Goal: Information Seeking & Learning: Learn about a topic

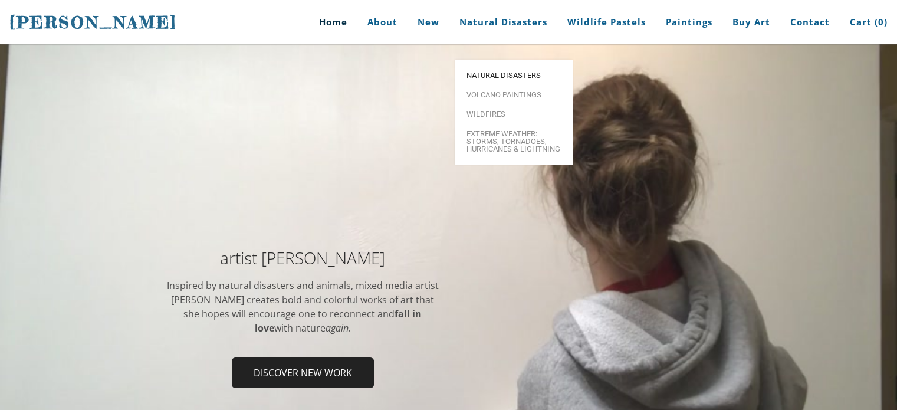
click at [493, 71] on span "Natural Disasters" at bounding box center [514, 75] width 94 height 8
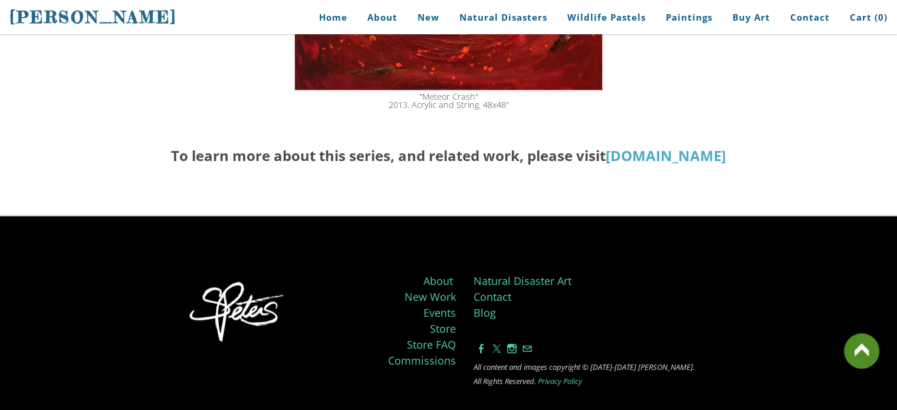
scroll to position [2068, 0]
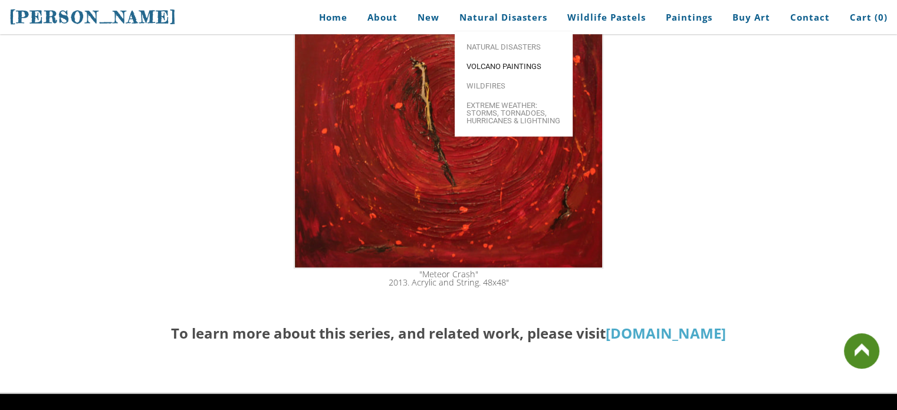
click at [485, 63] on span "Volcano paintings" at bounding box center [514, 67] width 94 height 8
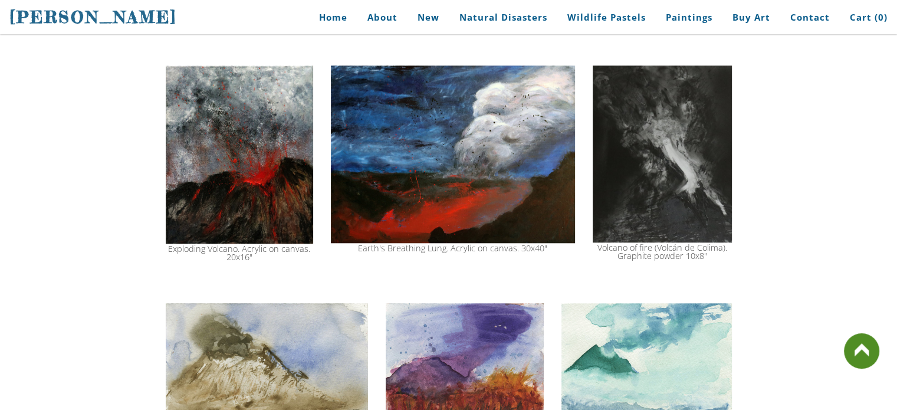
scroll to position [1003, 0]
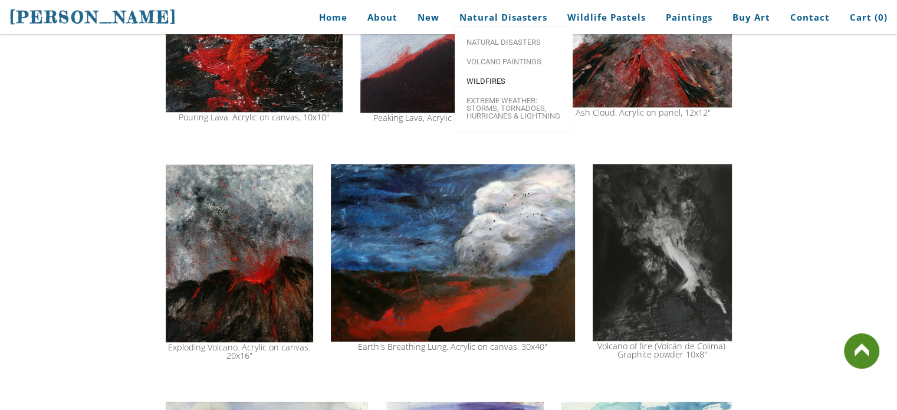
click at [497, 84] on span "Wildfires" at bounding box center [514, 81] width 94 height 8
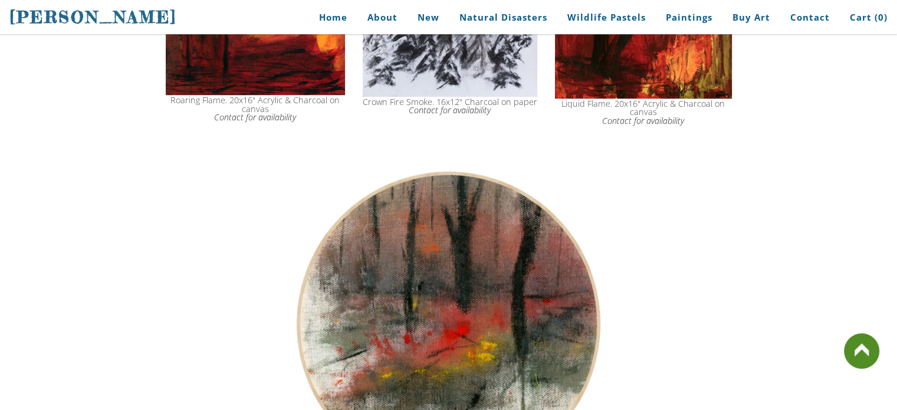
scroll to position [1180, 0]
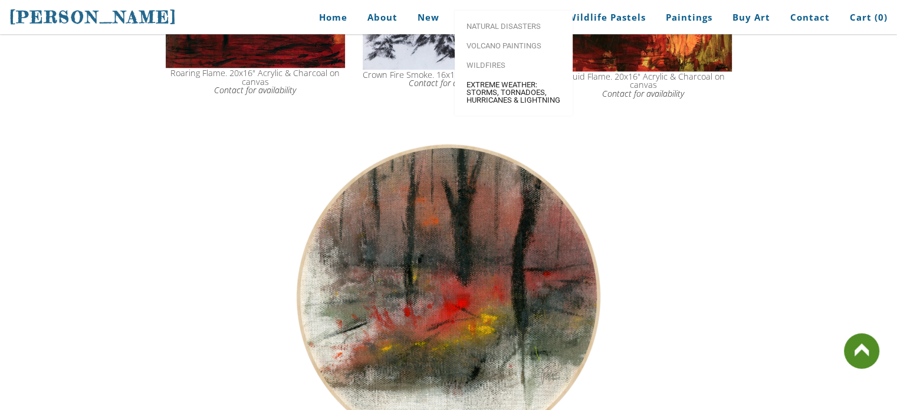
click at [497, 104] on span "Extreme Weather: Storms, Tornadoes, Hurricanes & Lightning" at bounding box center [514, 92] width 94 height 23
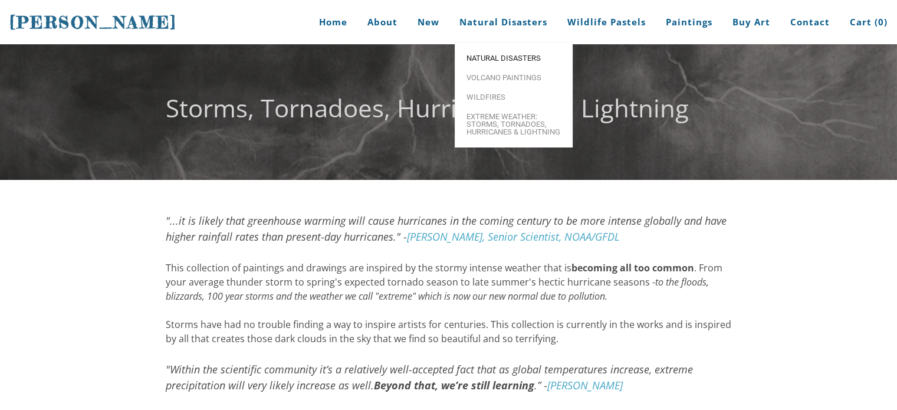
click at [527, 57] on span "Natural Disasters" at bounding box center [514, 58] width 94 height 8
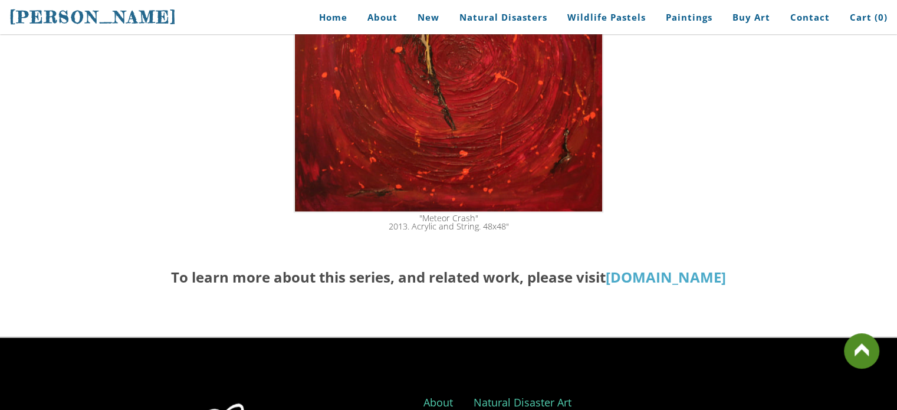
scroll to position [2242, 0]
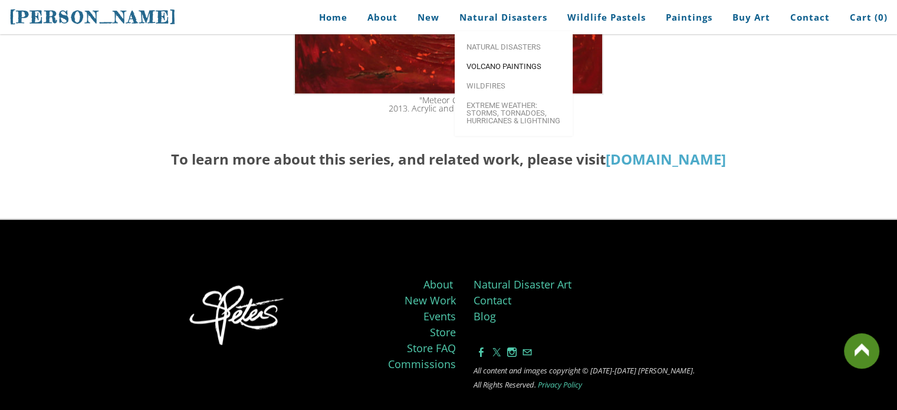
click at [506, 59] on link "Volcano paintings" at bounding box center [514, 65] width 118 height 19
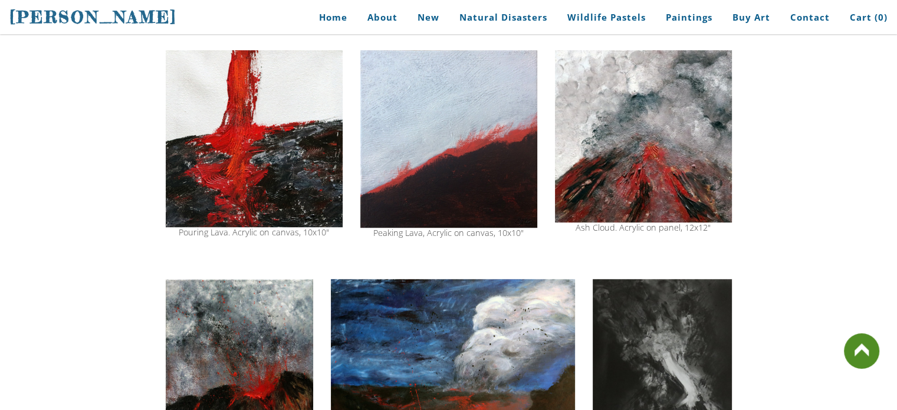
scroll to position [885, 0]
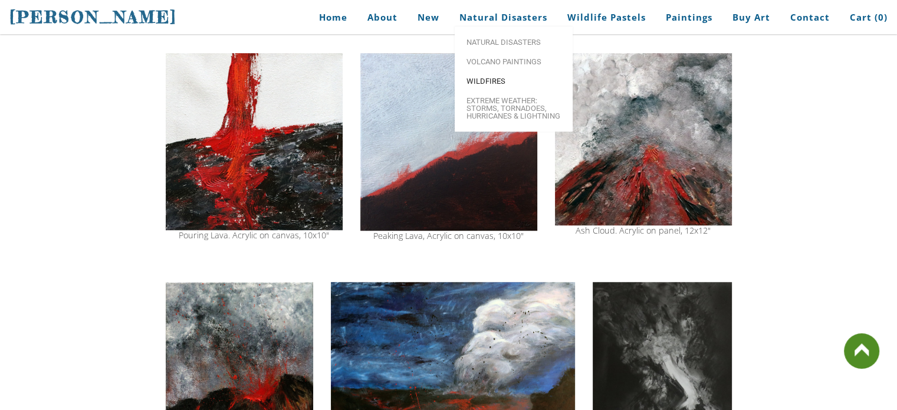
click at [480, 82] on span "Wildfires" at bounding box center [514, 81] width 94 height 8
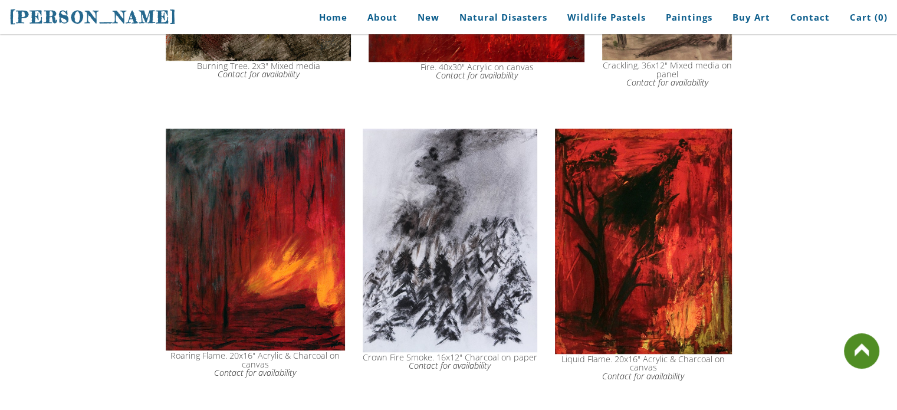
scroll to position [767, 0]
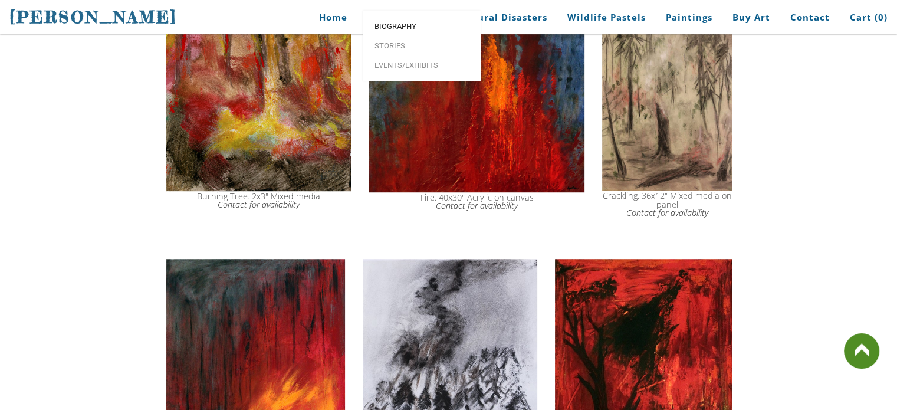
click at [398, 30] on span "Biography" at bounding box center [422, 26] width 94 height 8
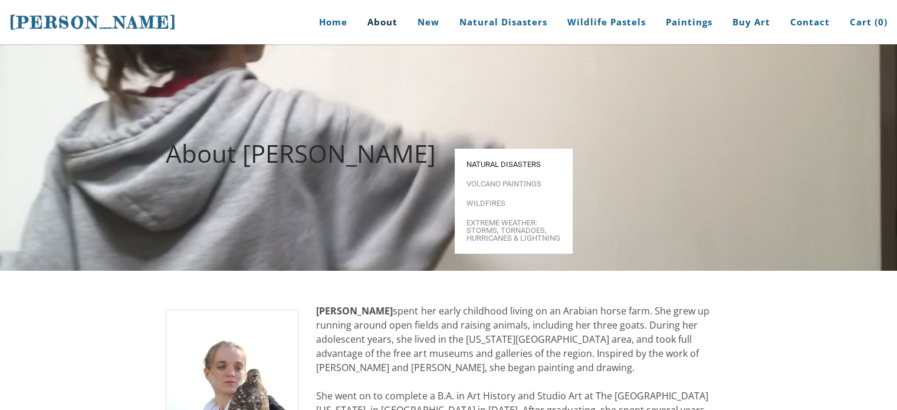
click at [491, 160] on span "Natural Disasters" at bounding box center [514, 164] width 94 height 8
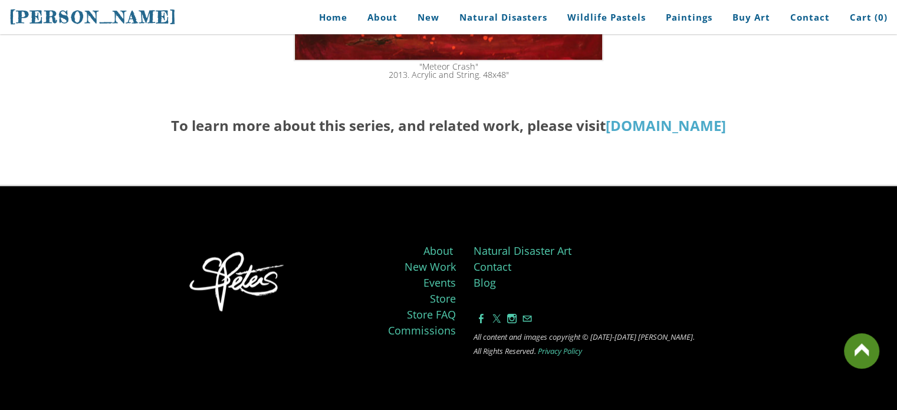
scroll to position [2301, 0]
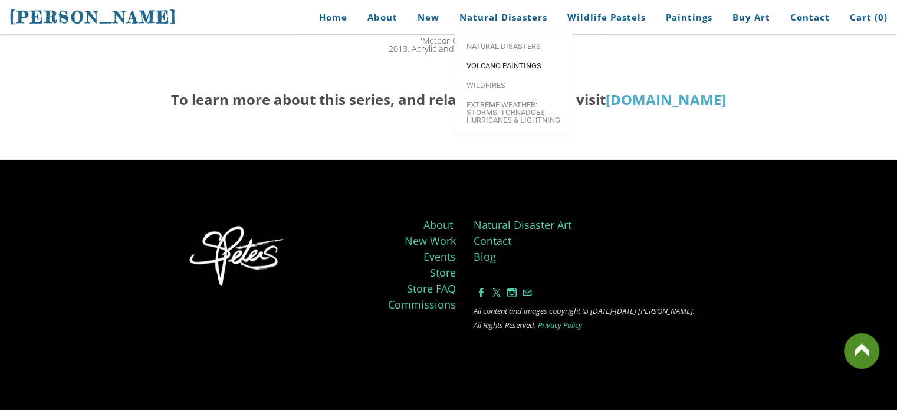
click at [496, 62] on span "Volcano paintings" at bounding box center [514, 66] width 94 height 8
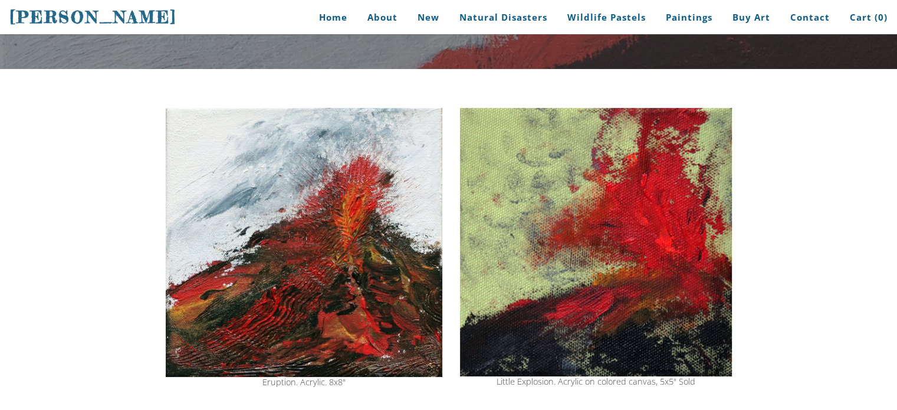
scroll to position [177, 0]
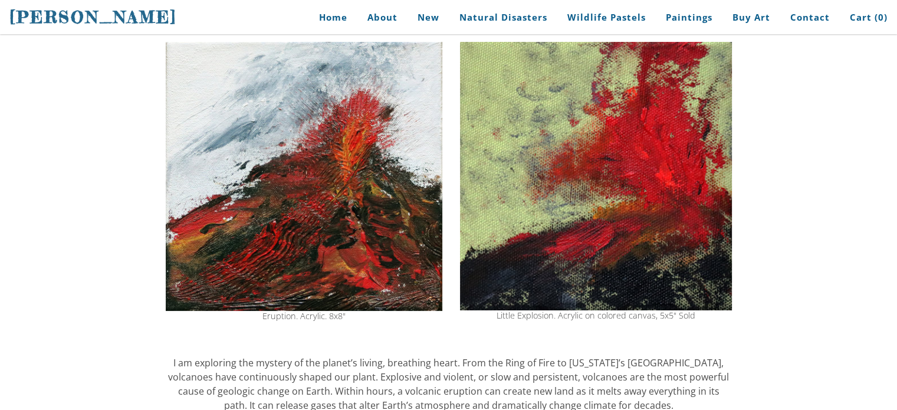
click at [301, 176] on img at bounding box center [304, 176] width 277 height 269
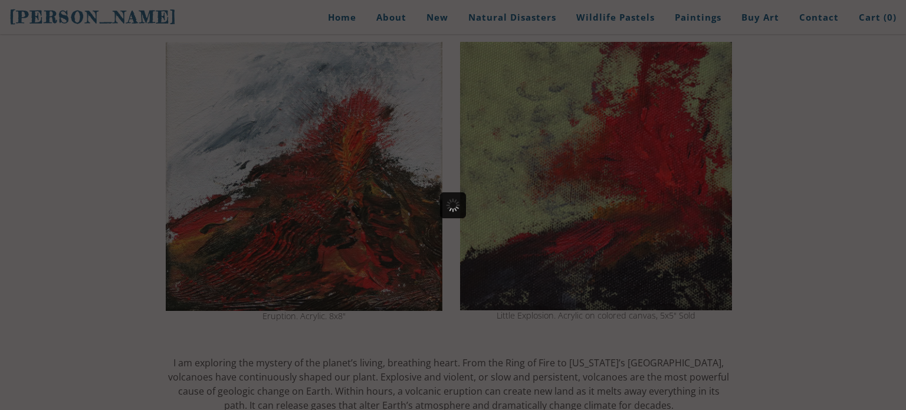
click at [301, 176] on div at bounding box center [453, 205] width 906 height 410
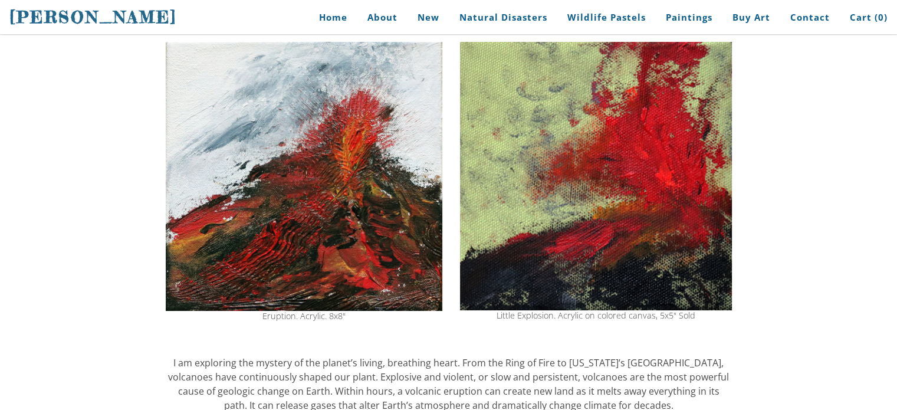
click at [301, 176] on img at bounding box center [304, 176] width 277 height 269
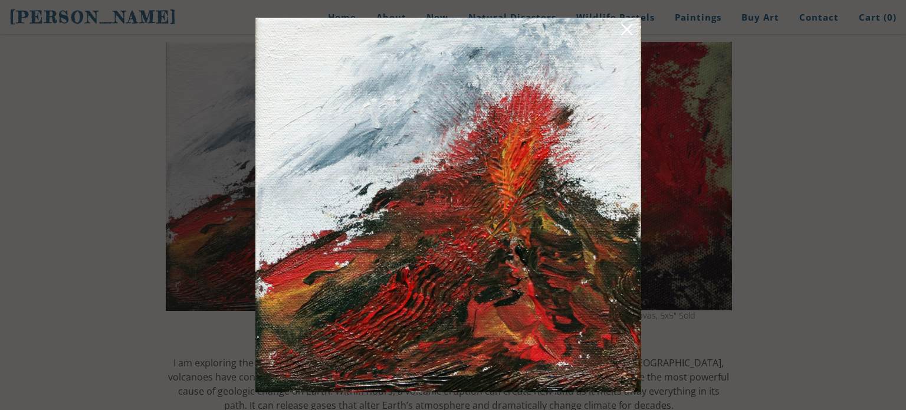
click at [193, 183] on div at bounding box center [453, 205] width 906 height 410
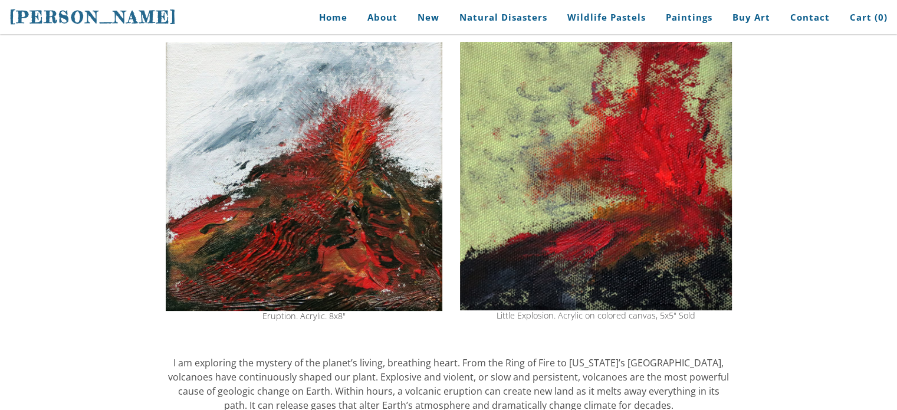
click at [304, 12] on link "Home" at bounding box center [328, 17] width 55 height 27
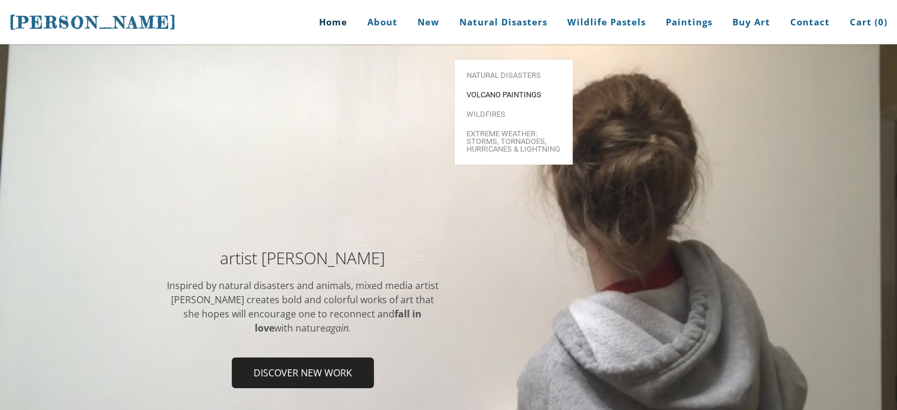
click at [489, 91] on span "Volcano paintings" at bounding box center [514, 95] width 94 height 8
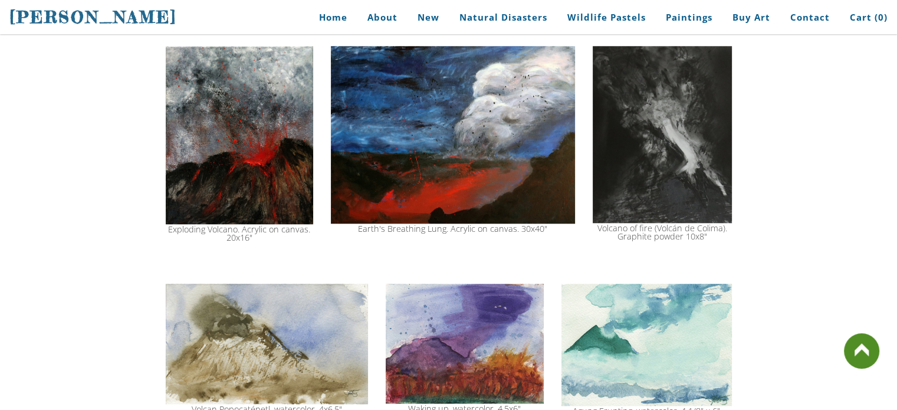
scroll to position [1121, 0]
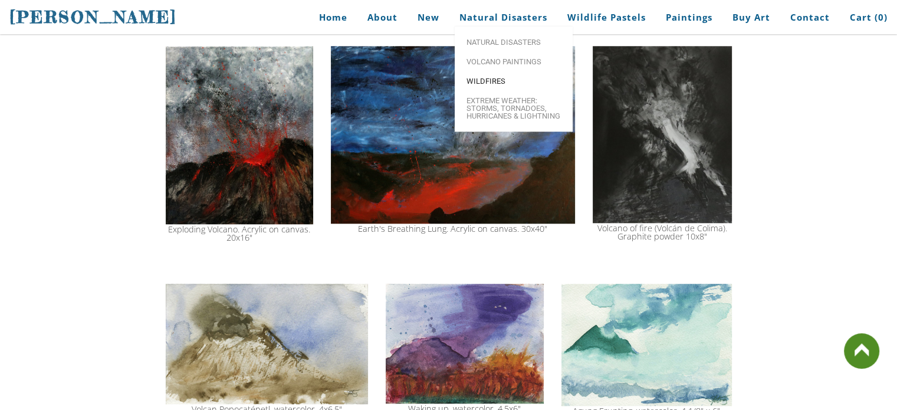
click at [490, 81] on span "Wildfires" at bounding box center [514, 81] width 94 height 8
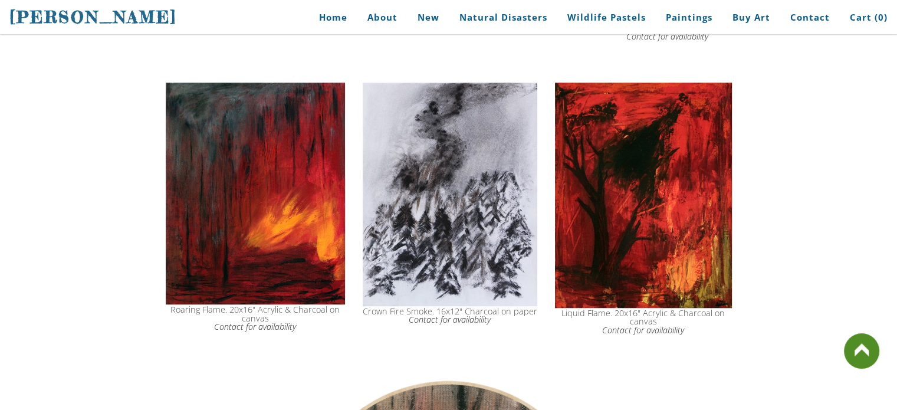
scroll to position [944, 0]
click at [326, 254] on img at bounding box center [255, 193] width 179 height 222
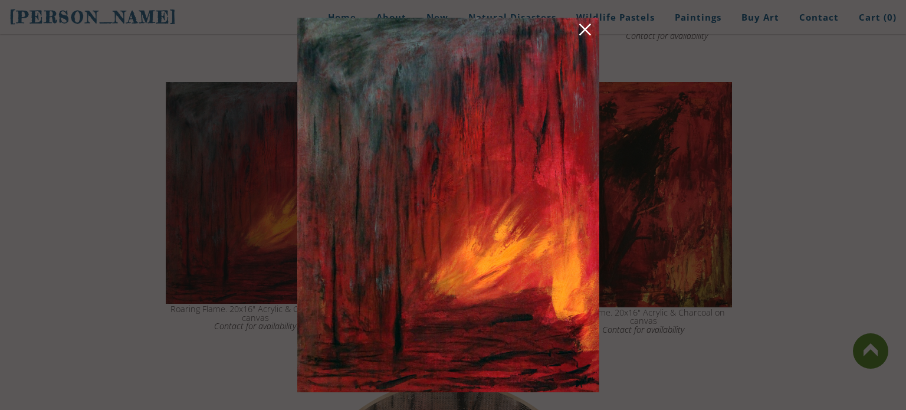
click at [581, 32] on link at bounding box center [585, 31] width 17 height 18
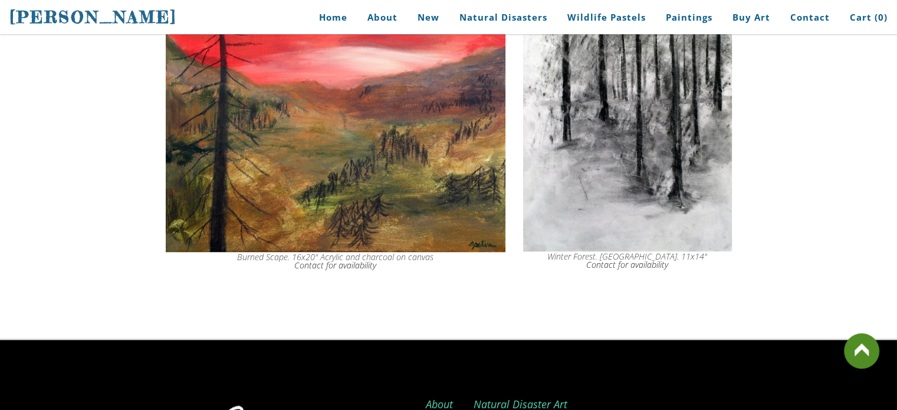
scroll to position [5818, 0]
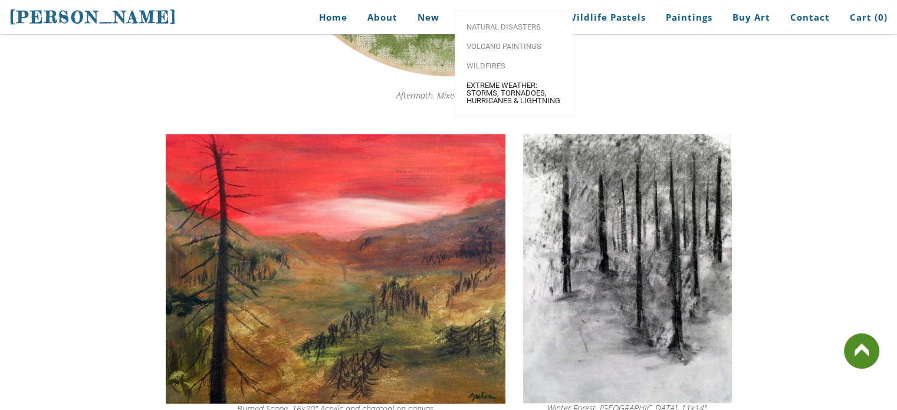
click at [503, 99] on span "Extreme Weather: Storms, Tornadoes, Hurricanes & Lightning" at bounding box center [514, 92] width 94 height 23
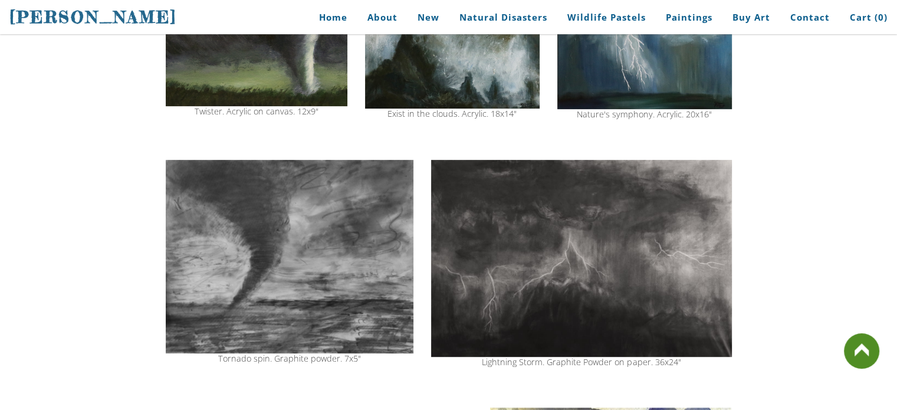
scroll to position [531, 0]
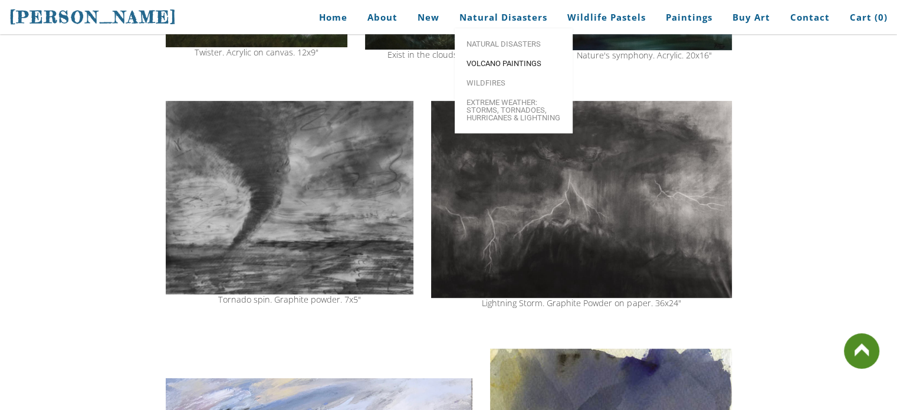
click at [492, 58] on link "Volcano paintings" at bounding box center [514, 63] width 118 height 19
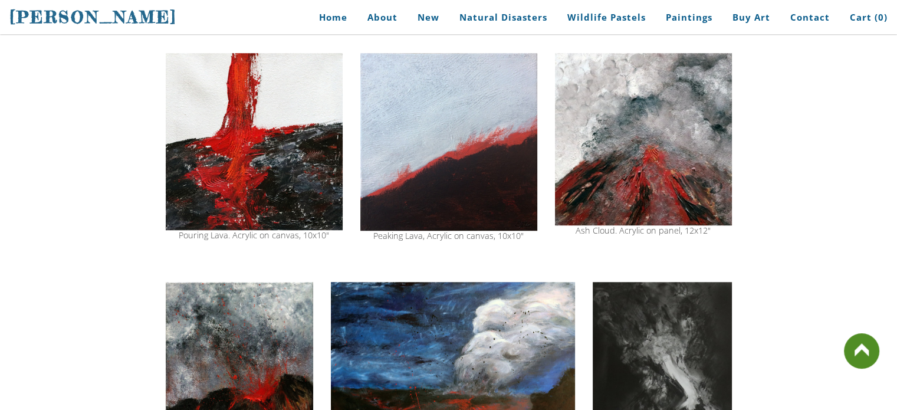
scroll to position [826, 0]
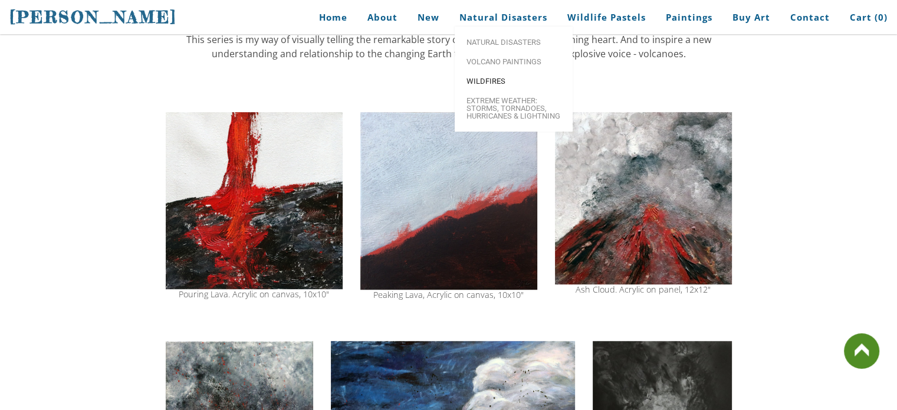
click at [478, 81] on span "Wildfires" at bounding box center [514, 81] width 94 height 8
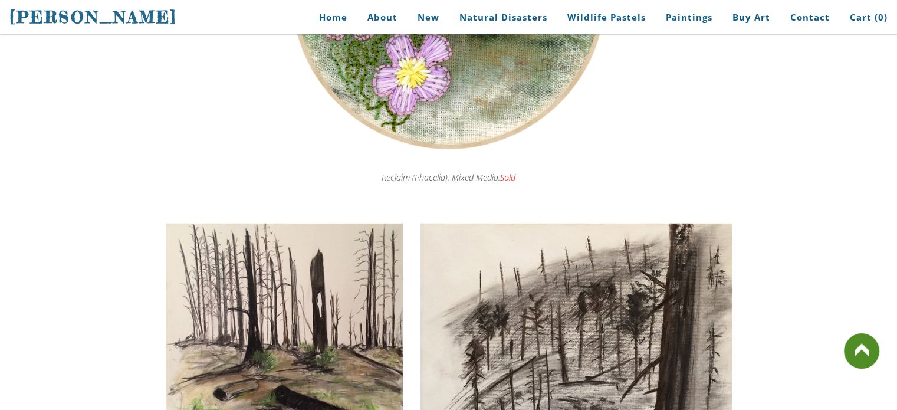
scroll to position [3245, 0]
